Goal: Check status

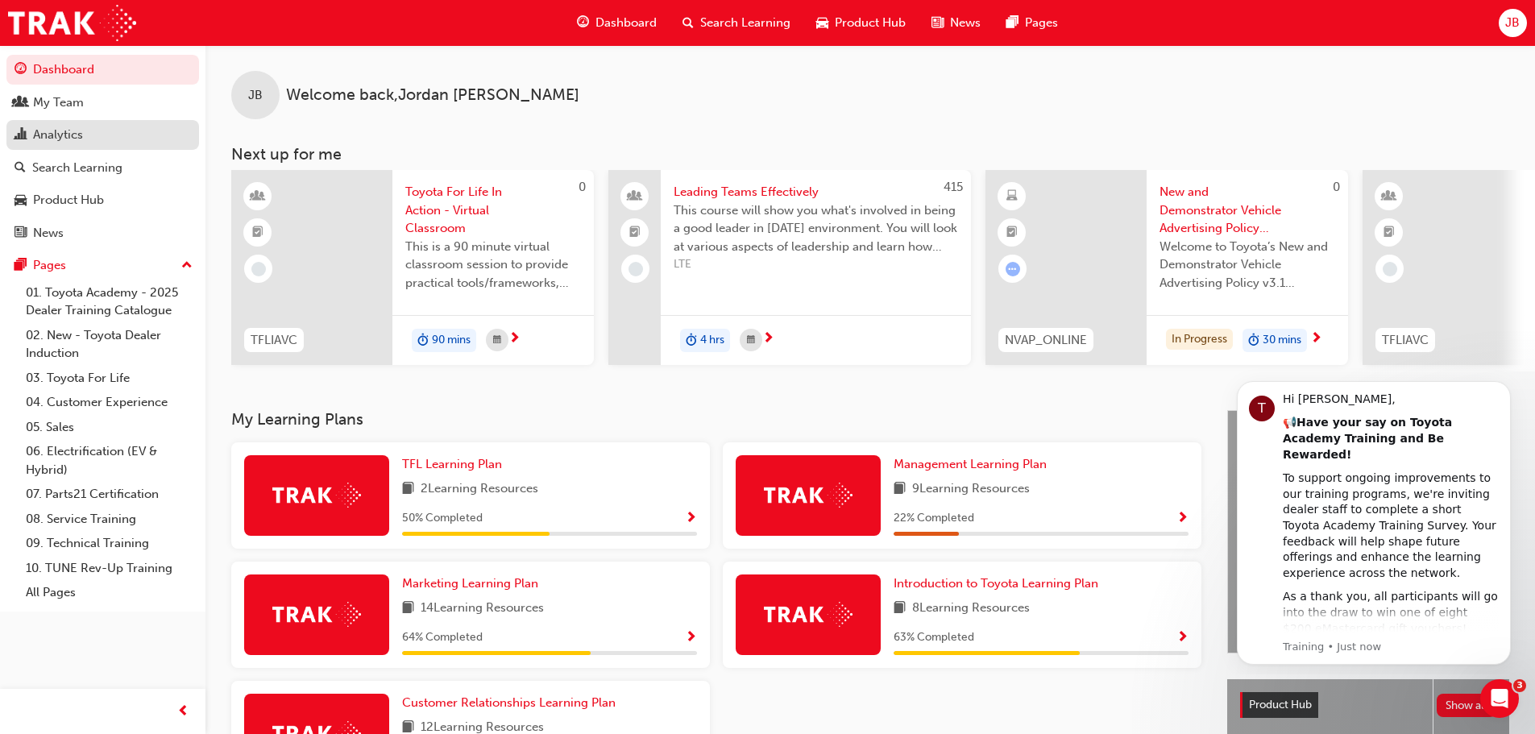
click at [58, 142] on div "Analytics" at bounding box center [58, 135] width 50 height 19
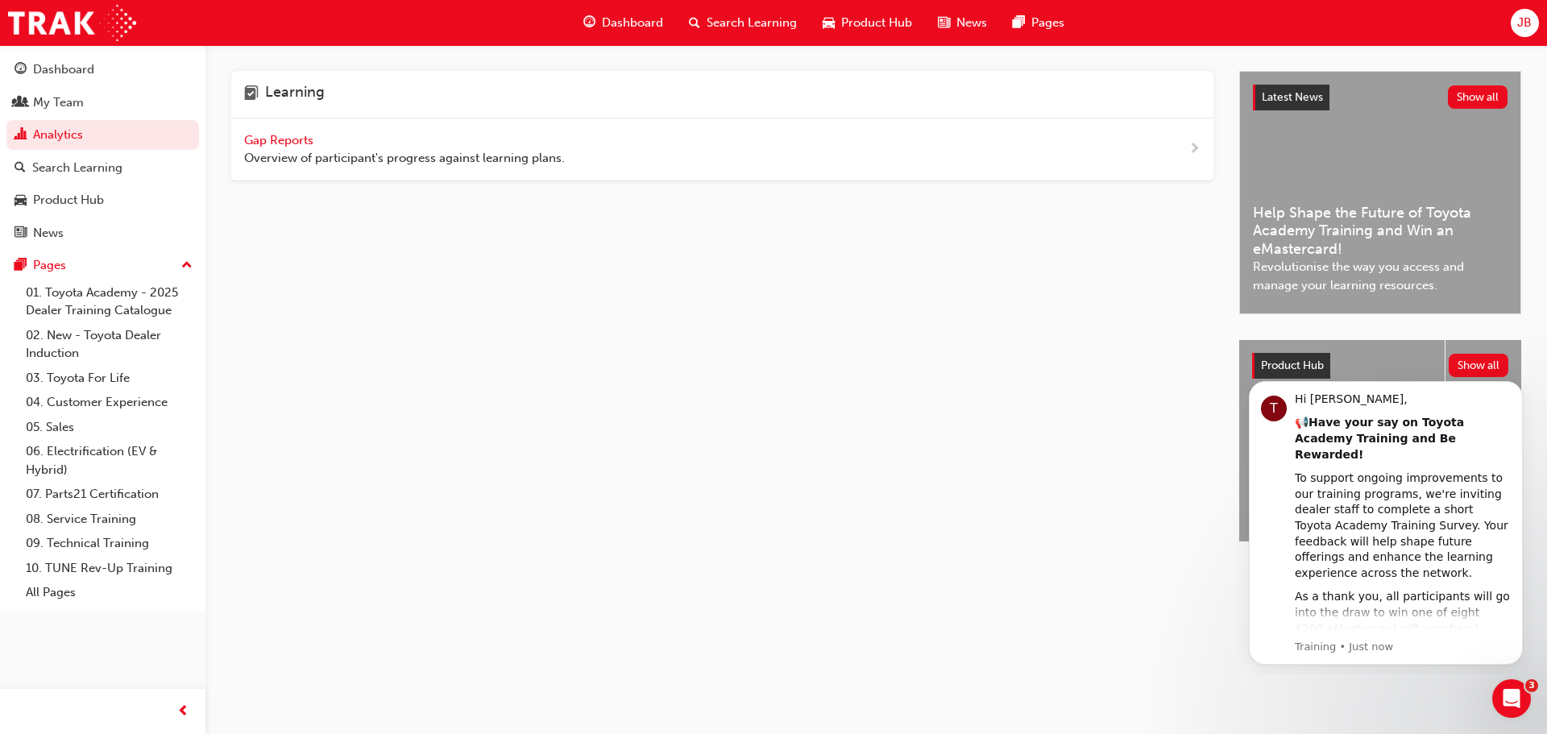
click at [276, 143] on span "Gap Reports" at bounding box center [280, 140] width 73 height 15
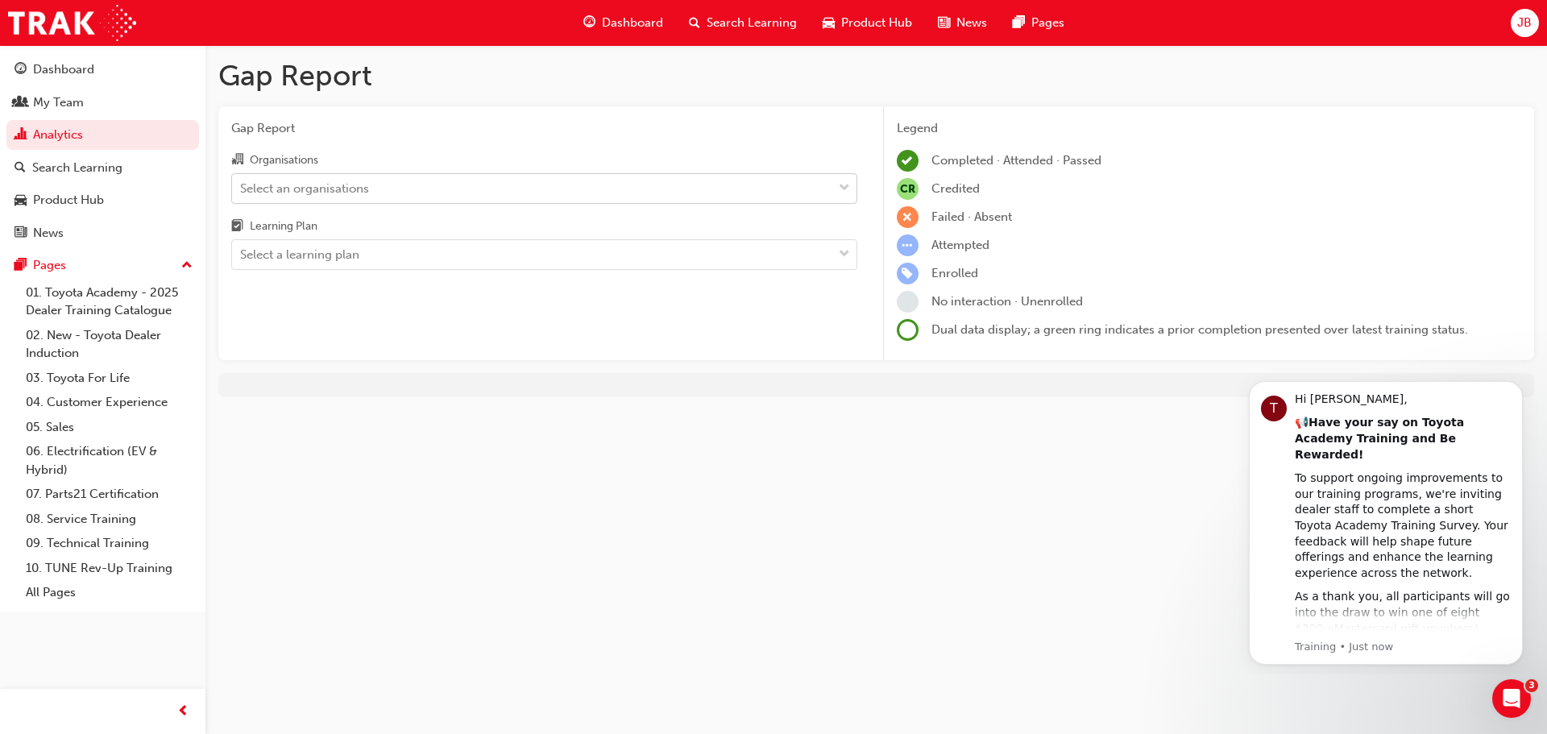
click at [338, 190] on div "Select an organisations" at bounding box center [304, 188] width 129 height 19
click at [242, 190] on input "Organisations Select an organisations" at bounding box center [241, 187] width 2 height 14
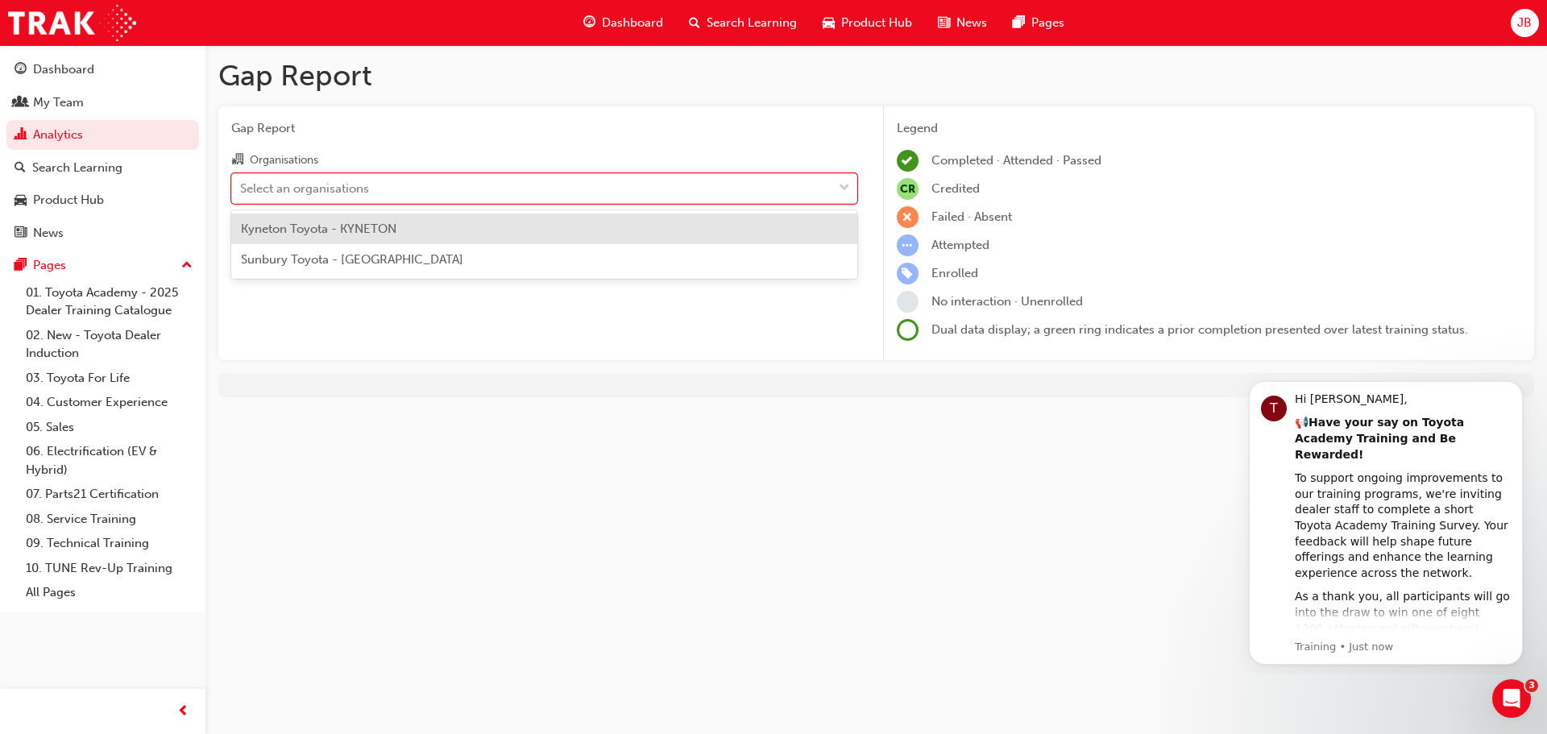
click at [358, 230] on span "Kyneton Toyota - KYNETON" at bounding box center [318, 229] width 155 height 15
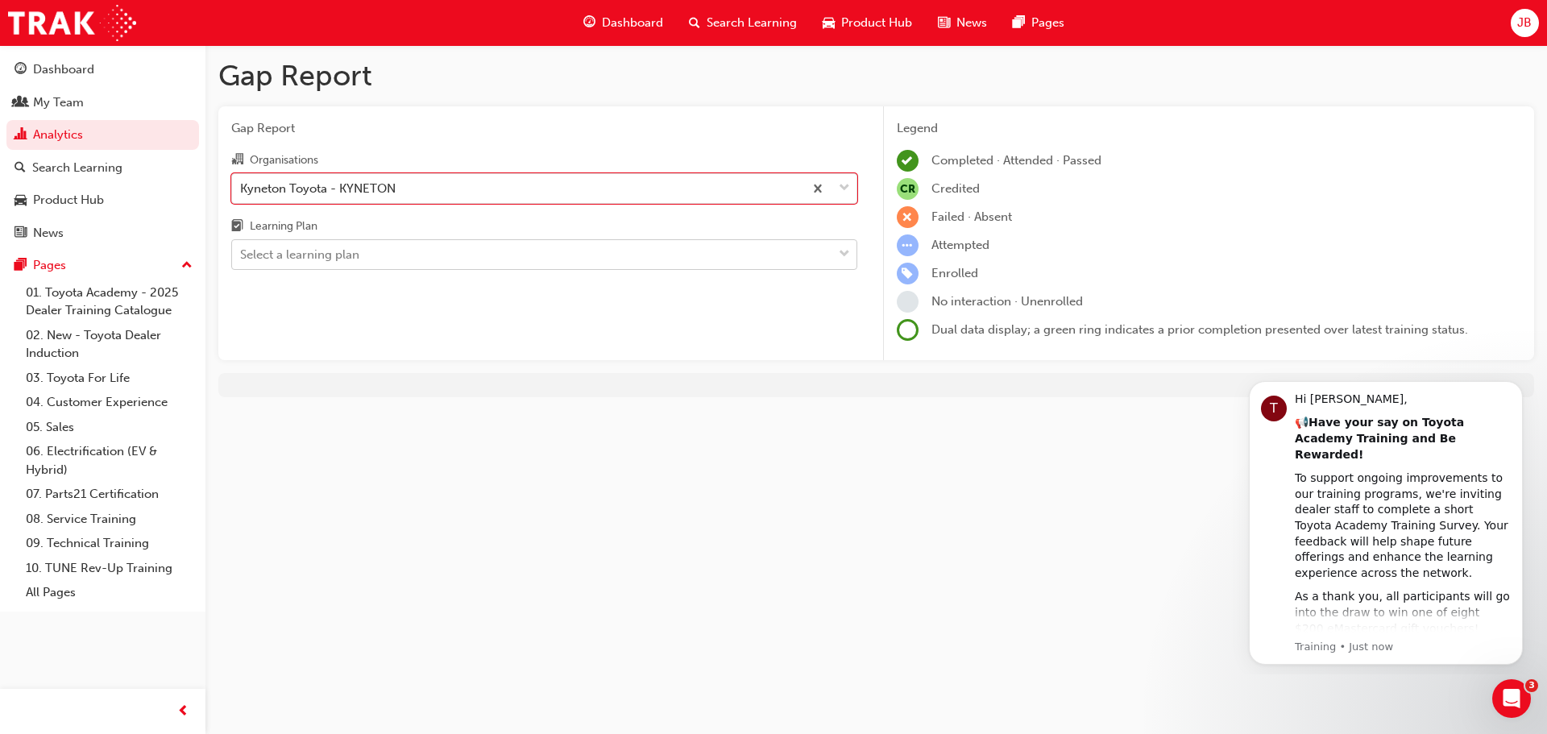
click at [359, 262] on div "Select a learning plan" at bounding box center [299, 255] width 119 height 19
click at [242, 261] on input "Learning Plan Select a learning plan" at bounding box center [241, 254] width 2 height 14
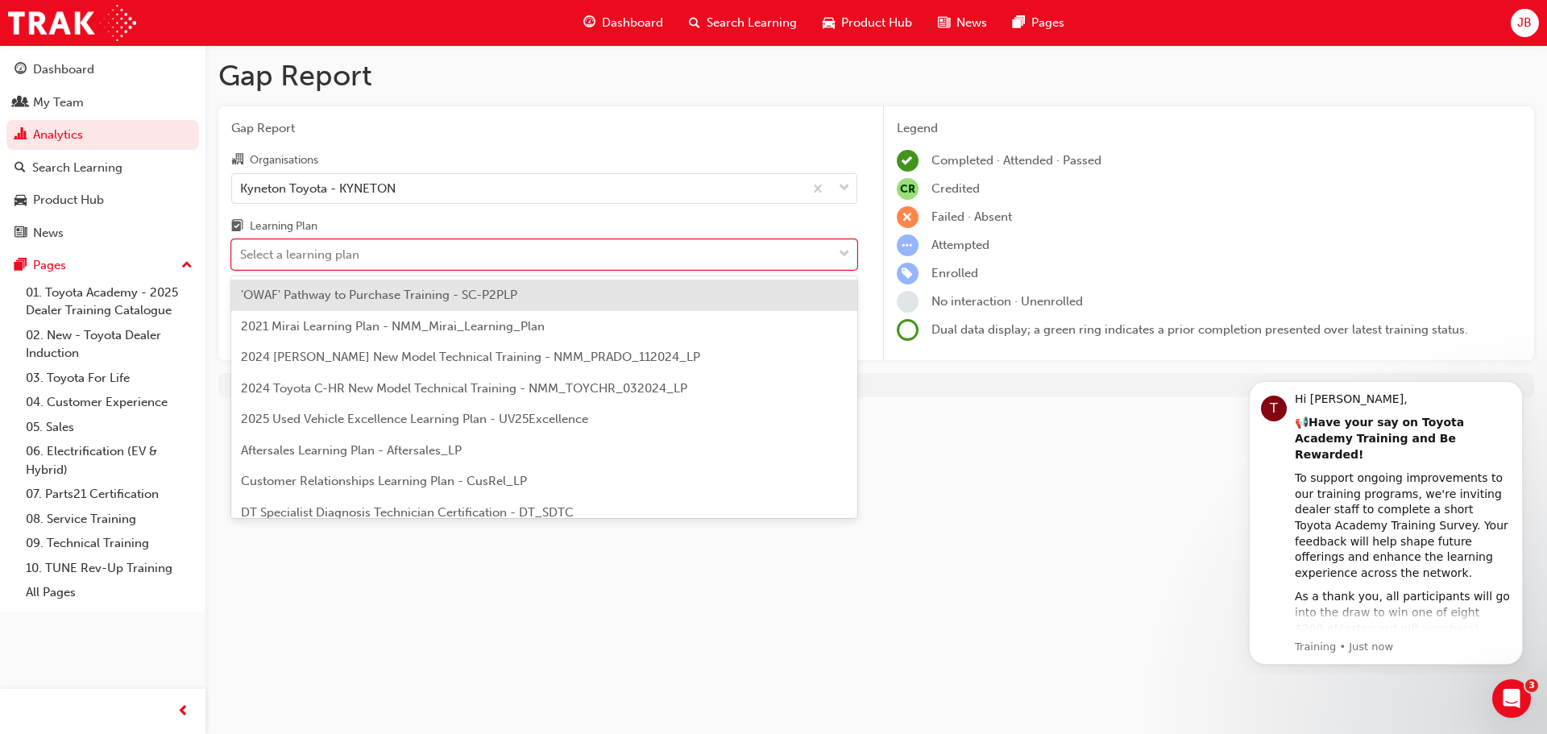
click at [376, 297] on span "'OWAF' Pathway to Purchase Training - SC-P2PLP" at bounding box center [379, 295] width 276 height 15
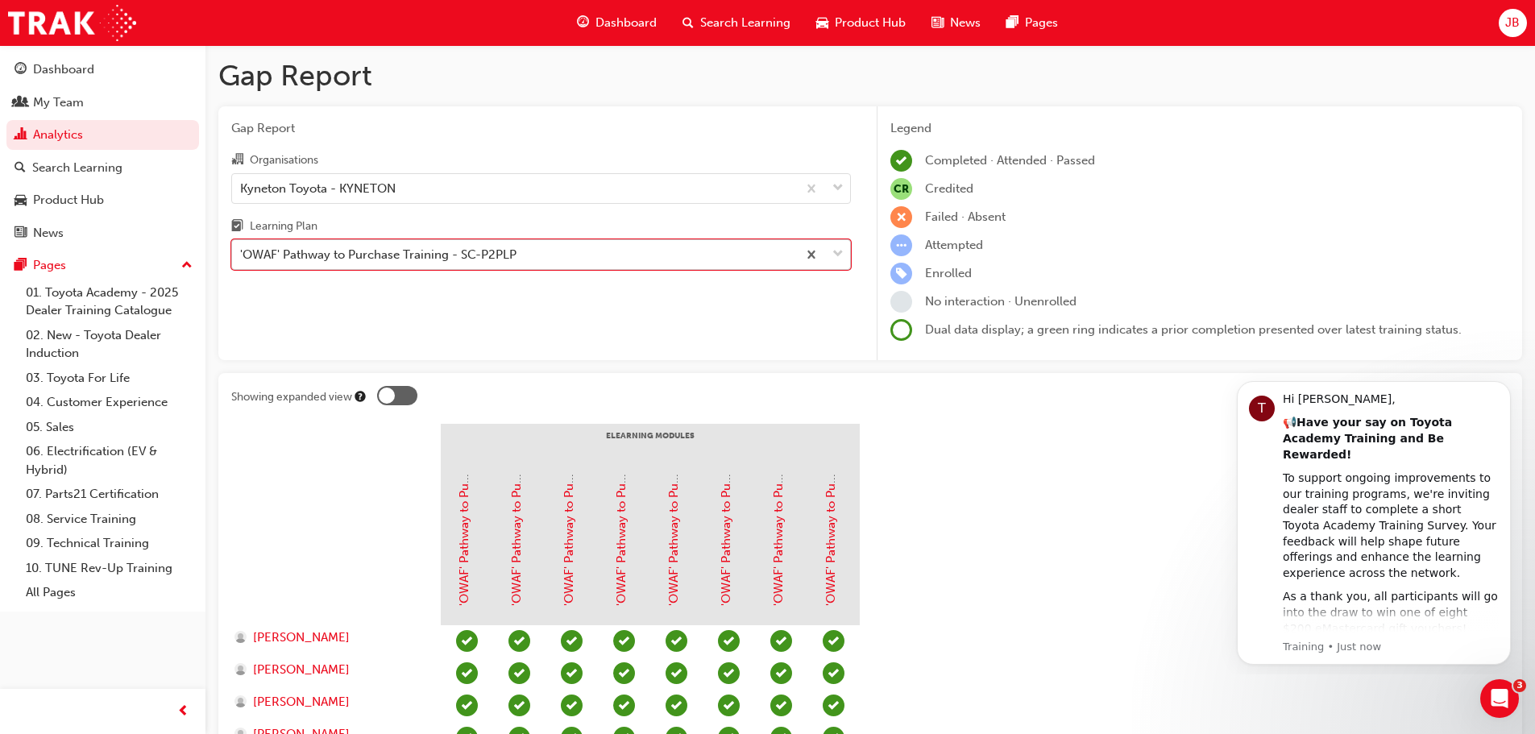
click at [387, 248] on div "'OWAF' Pathway to Purchase Training - SC-P2PLP" at bounding box center [378, 255] width 276 height 19
click at [242, 248] on input "Learning Plan option 'OWAF' Pathway to Purchase Training - SC-P2PLP, selected. …" at bounding box center [241, 254] width 2 height 14
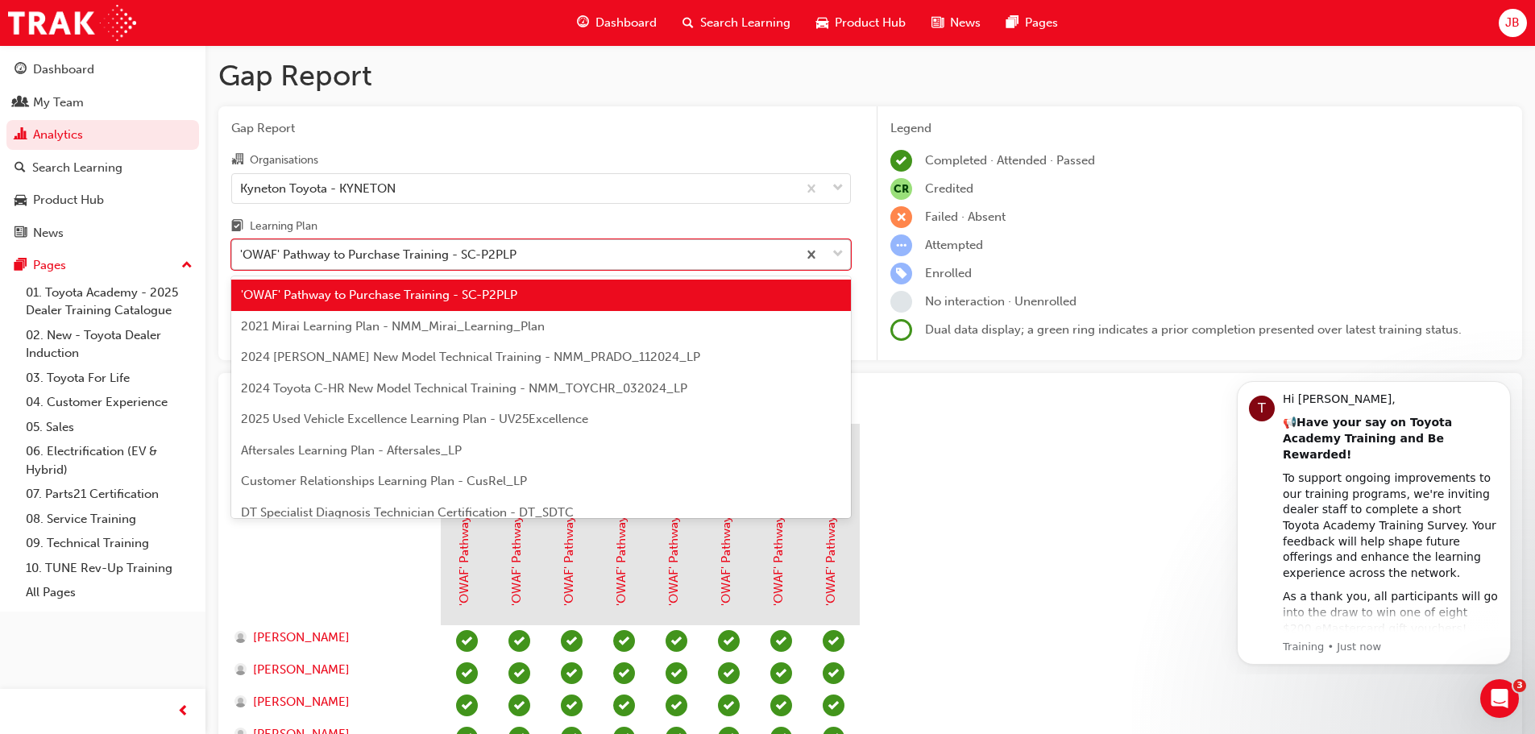
click at [396, 248] on div "'OWAF' Pathway to Purchase Training - SC-P2PLP" at bounding box center [378, 255] width 276 height 19
click at [242, 248] on input "Learning Plan option 'OWAF' Pathway to Purchase Training - SC-P2PLP, selected. …" at bounding box center [241, 254] width 2 height 14
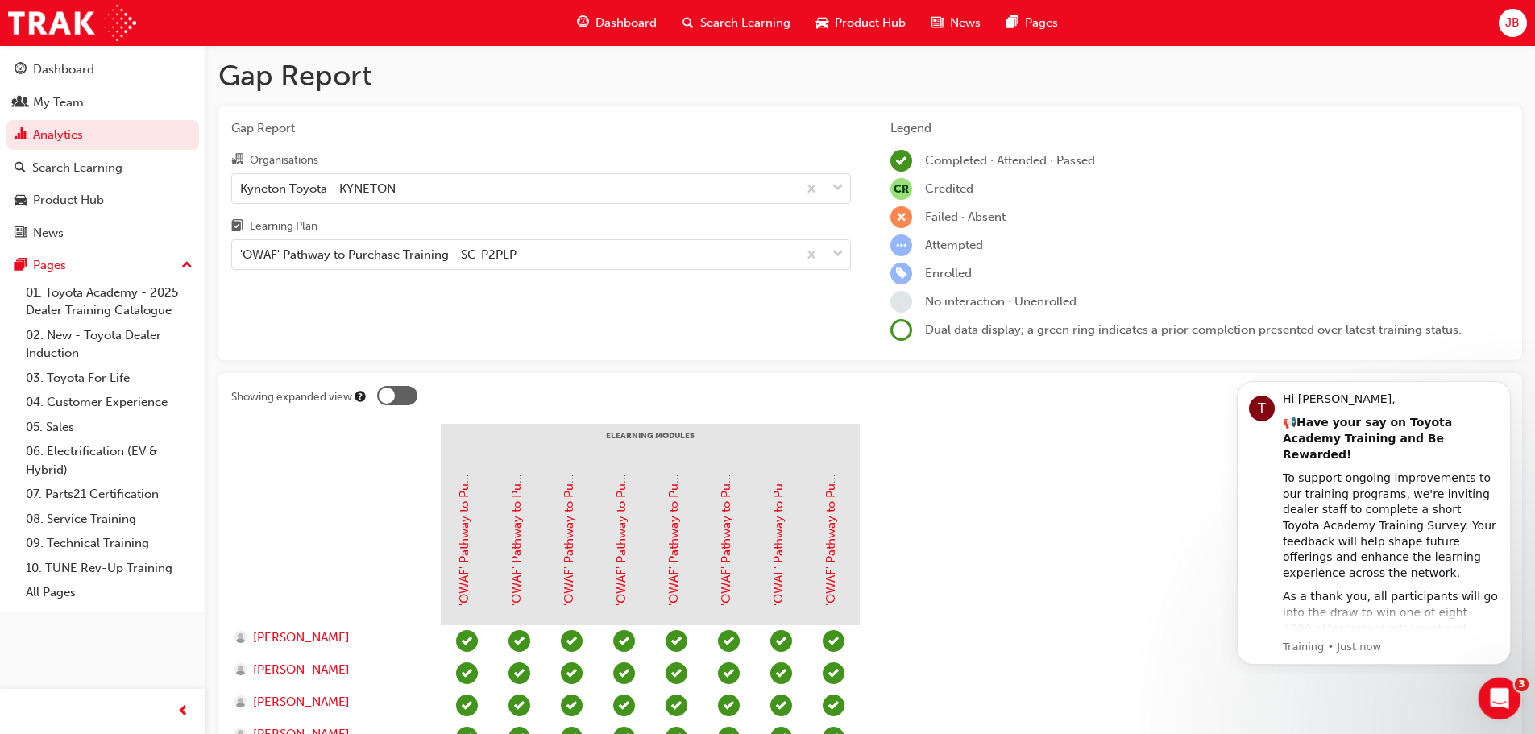
click at [1500, 692] on icon "Open Intercom Messenger" at bounding box center [1497, 696] width 27 height 27
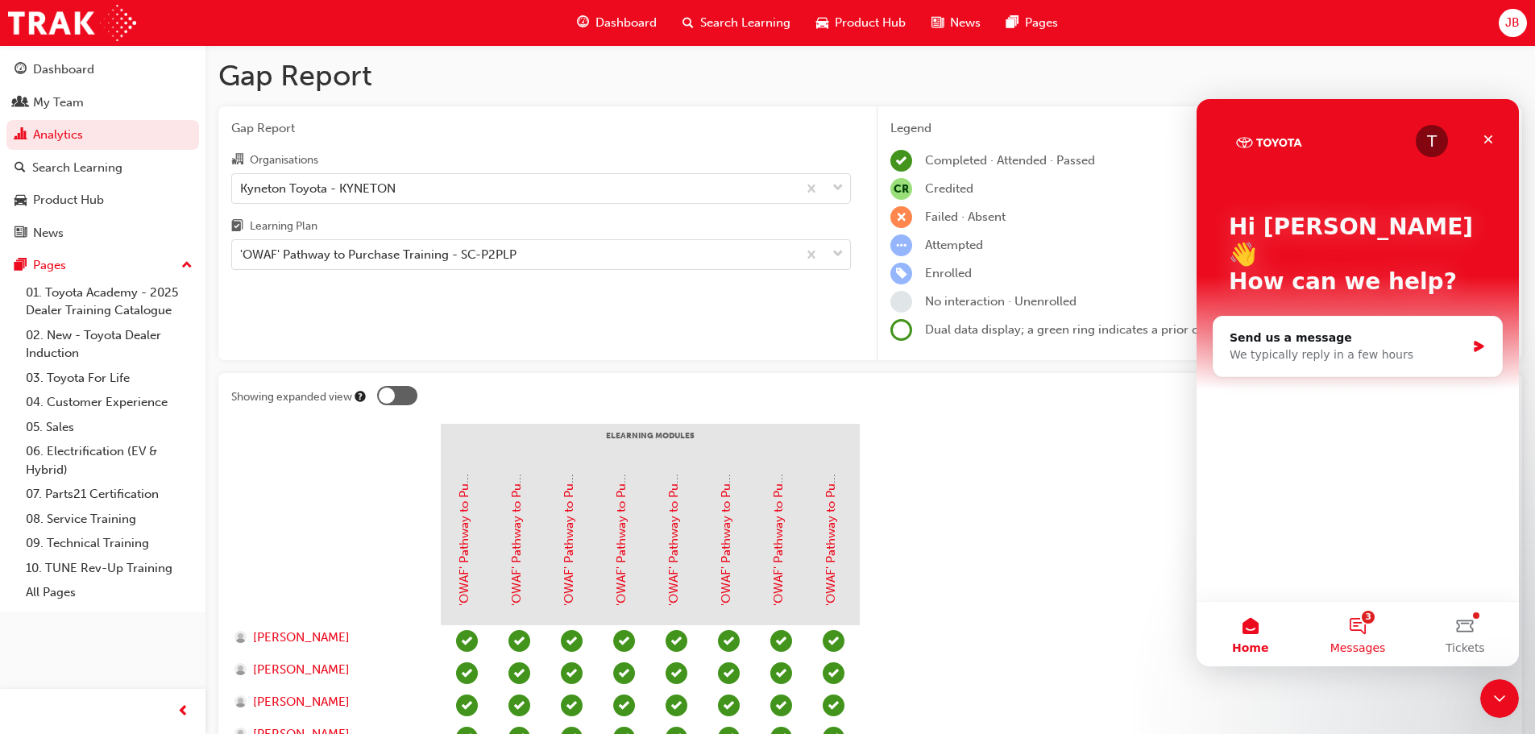
click at [1374, 627] on button "3 Messages" at bounding box center [1356, 634] width 107 height 64
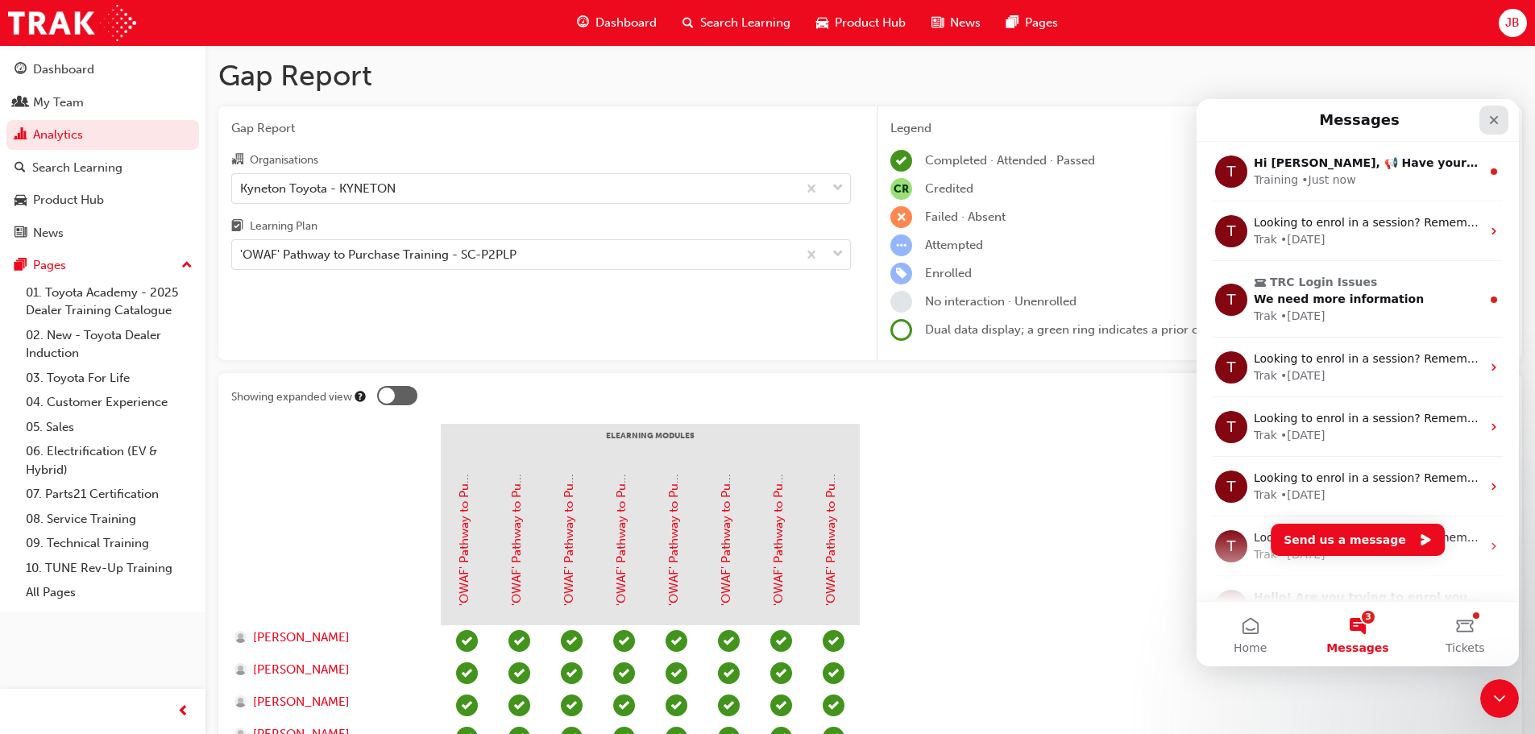
click at [1505, 125] on div "Close" at bounding box center [1493, 120] width 29 height 29
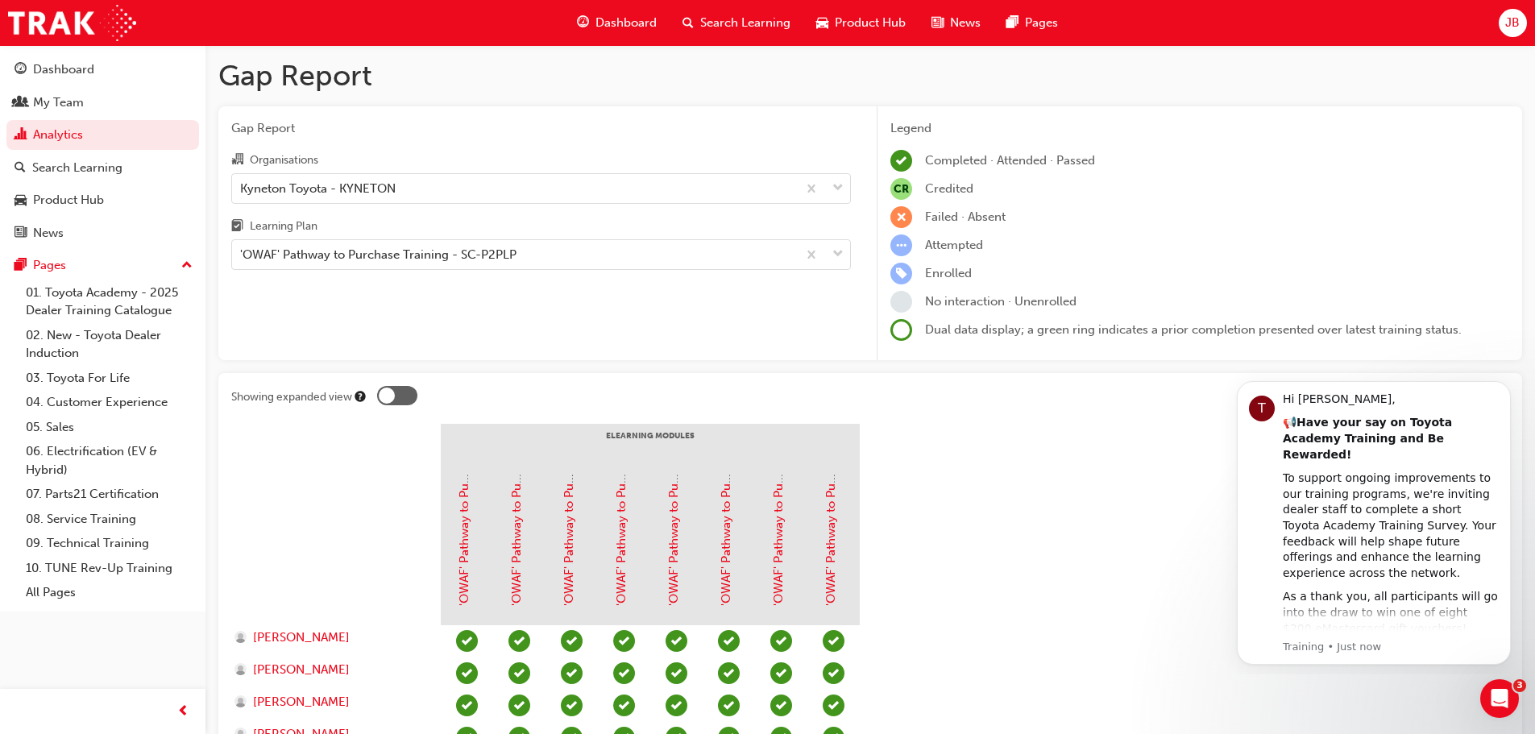
click at [1006, 628] on section "eLearning Modules 'OWAF' Pathway to Purchase - Introduction to the Training Pro…" at bounding box center [870, 637] width 1278 height 427
click at [122, 48] on div "Dashboard My Team Analytics Search Learning Product Hub News Pages Pages 01. To…" at bounding box center [102, 328] width 205 height 566
click at [126, 72] on div "Dashboard" at bounding box center [103, 70] width 176 height 20
